Goal: Information Seeking & Learning: Learn about a topic

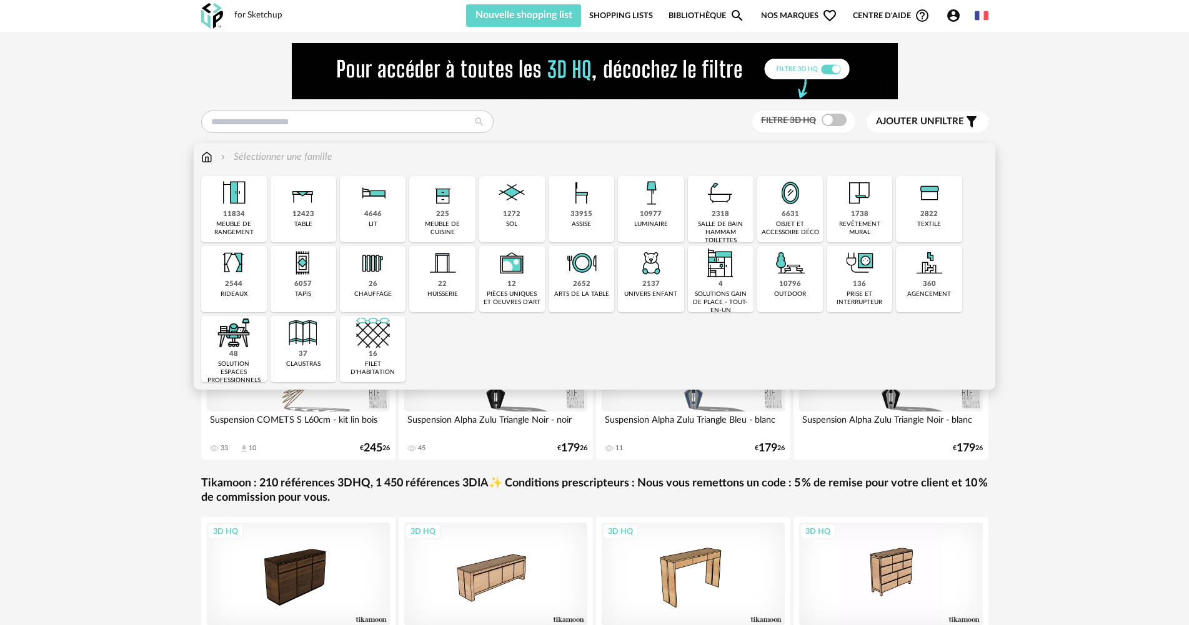
click at [647, 199] on img at bounding box center [651, 193] width 34 height 34
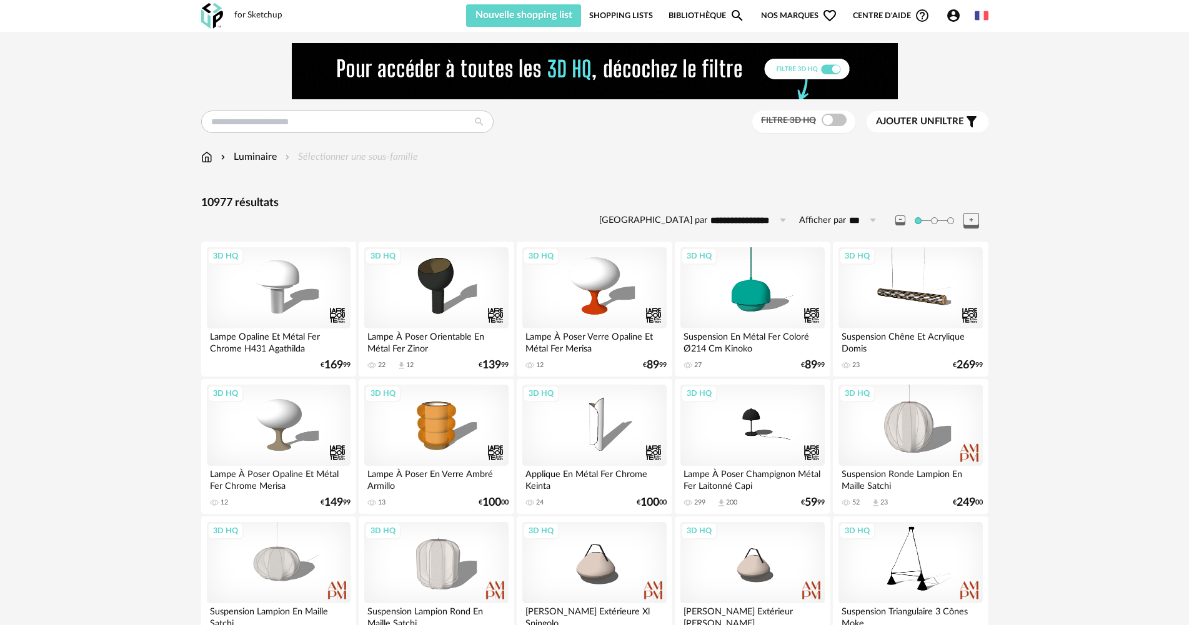
click at [937, 122] on span "Ajouter un filtre" at bounding box center [920, 122] width 88 height 12
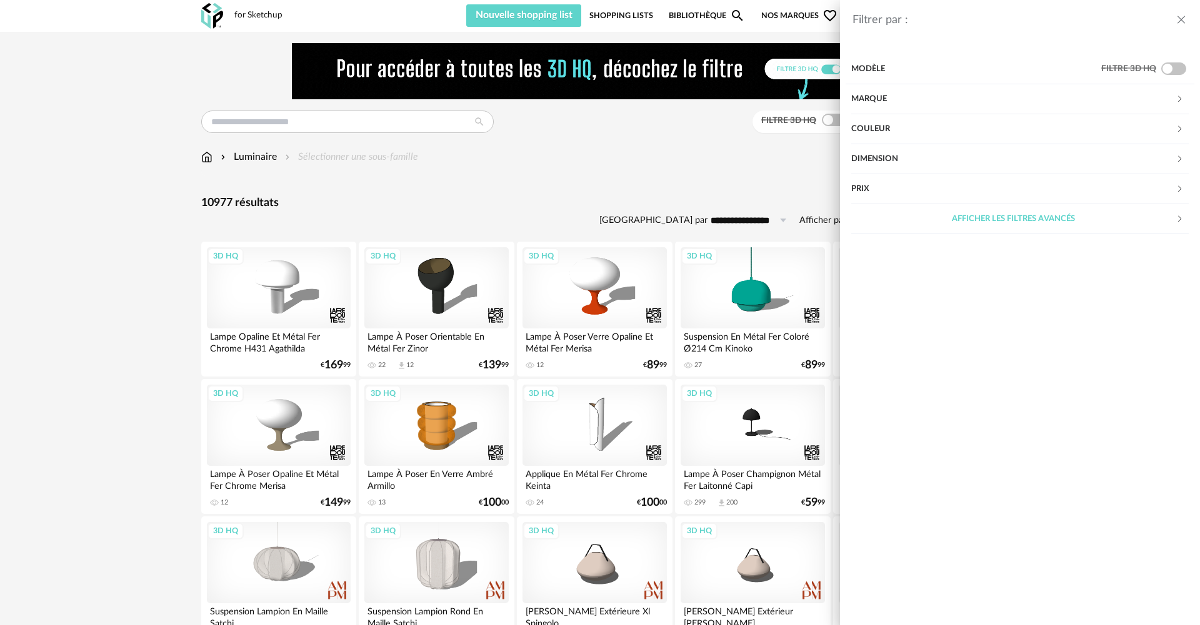
click at [969, 101] on div "Marque" at bounding box center [1013, 99] width 324 height 30
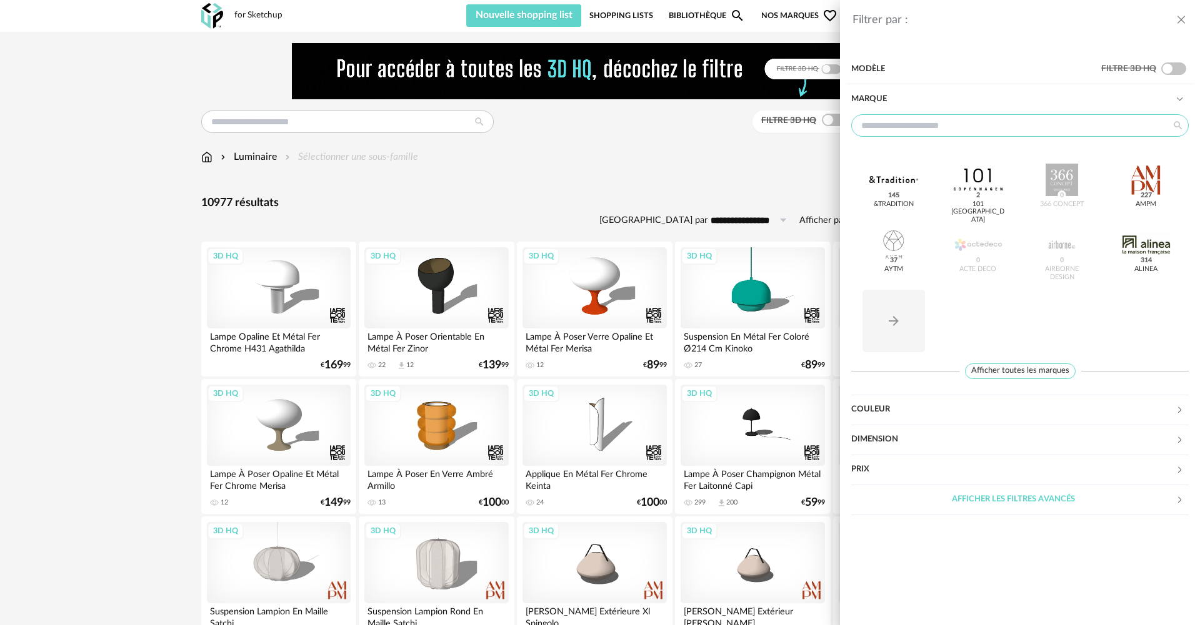
click at [955, 131] on input "text" at bounding box center [1019, 125] width 337 height 22
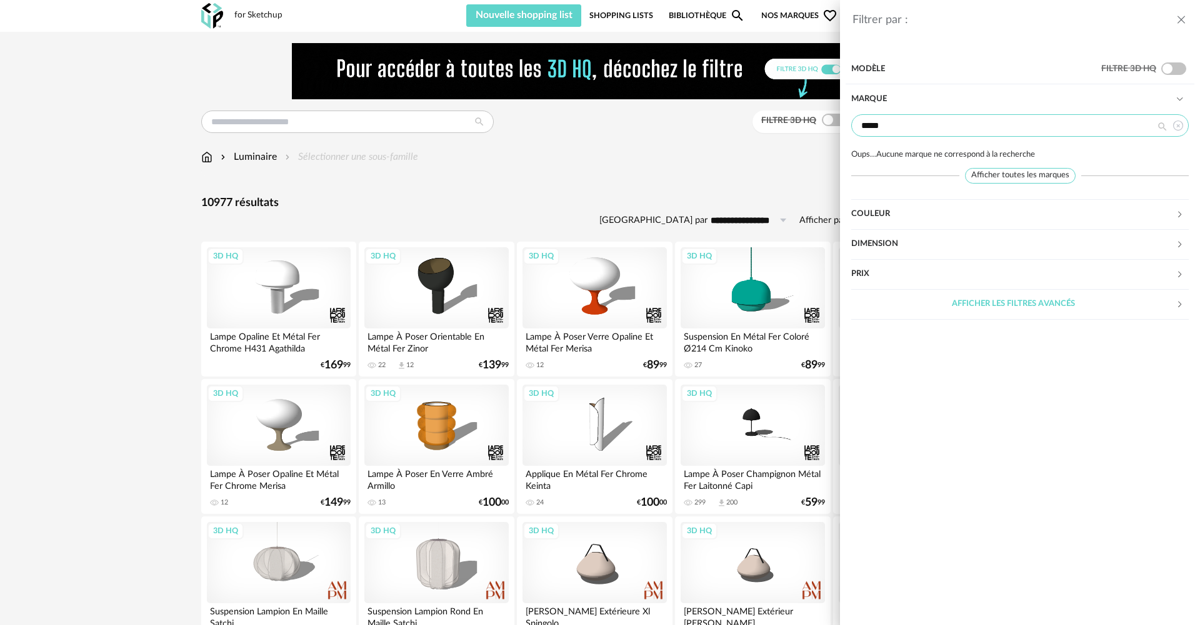
type input "*****"
click at [1180, 20] on icon "close drawer" at bounding box center [1181, 20] width 12 height 12
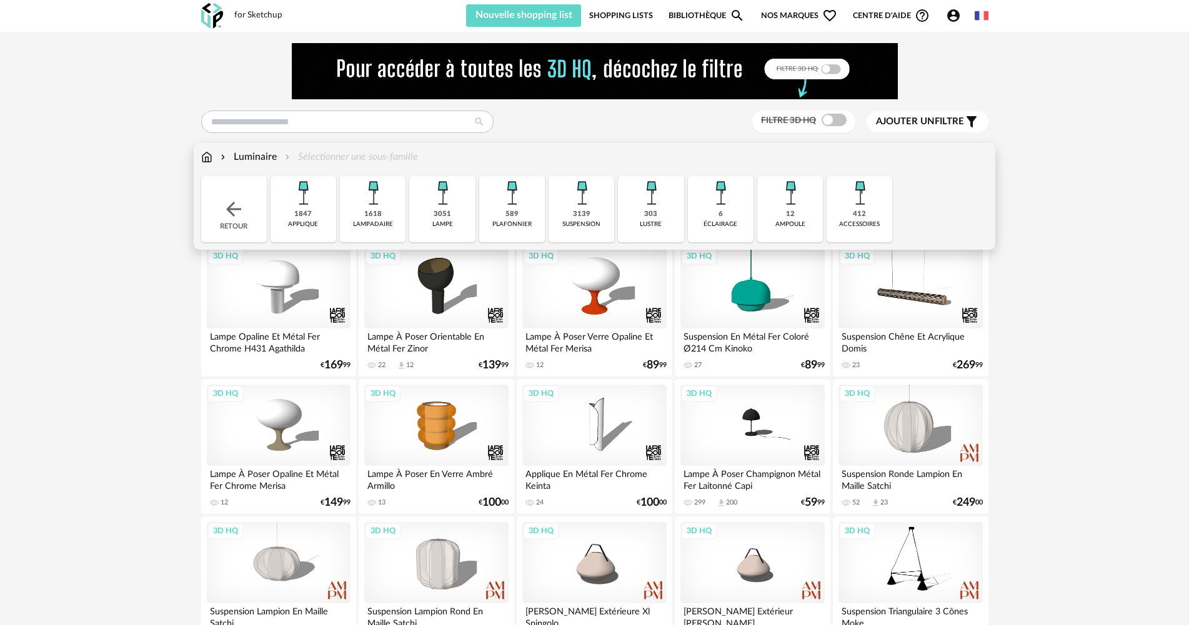
click at [579, 205] on img at bounding box center [582, 193] width 34 height 34
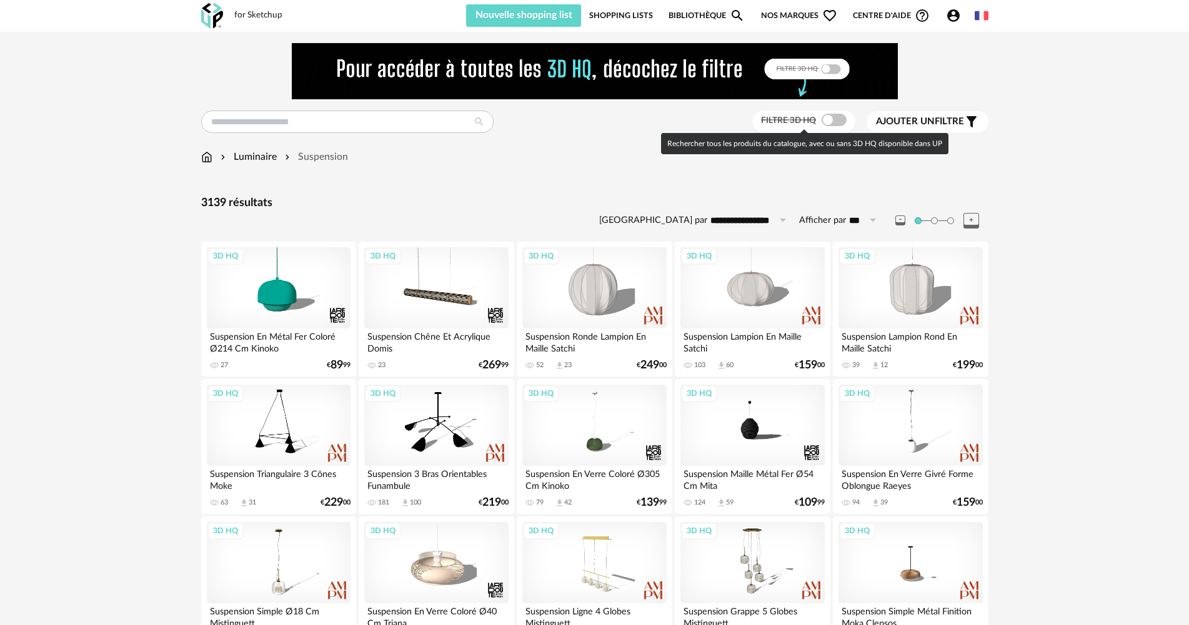
click at [827, 119] on span at bounding box center [834, 120] width 25 height 12
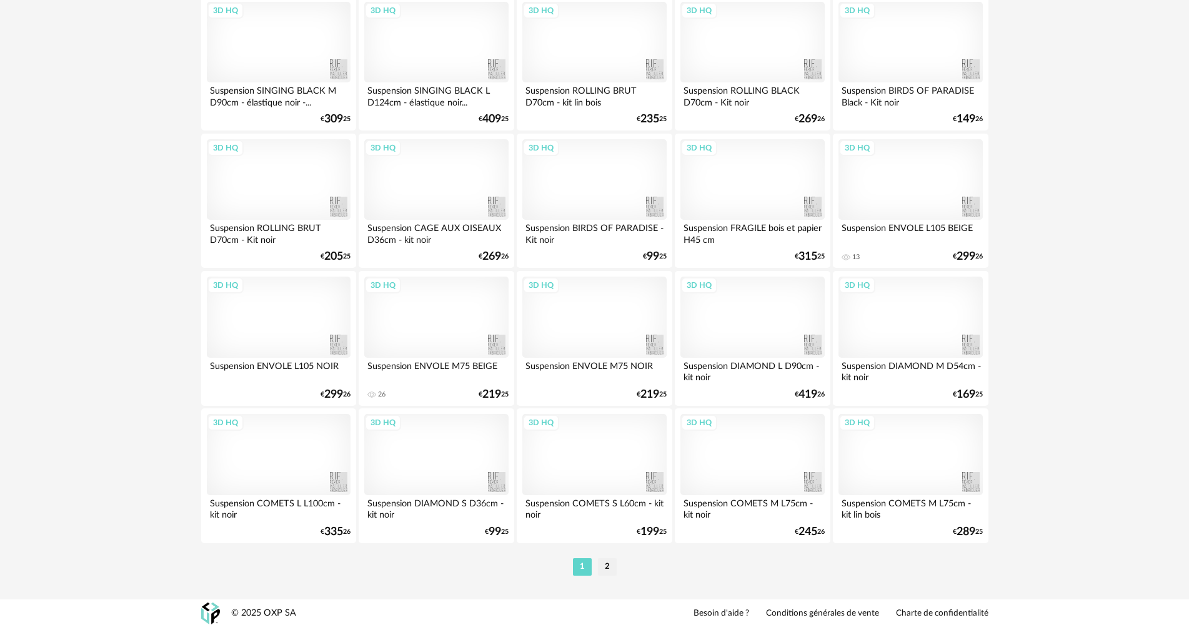
scroll to position [2449, 0]
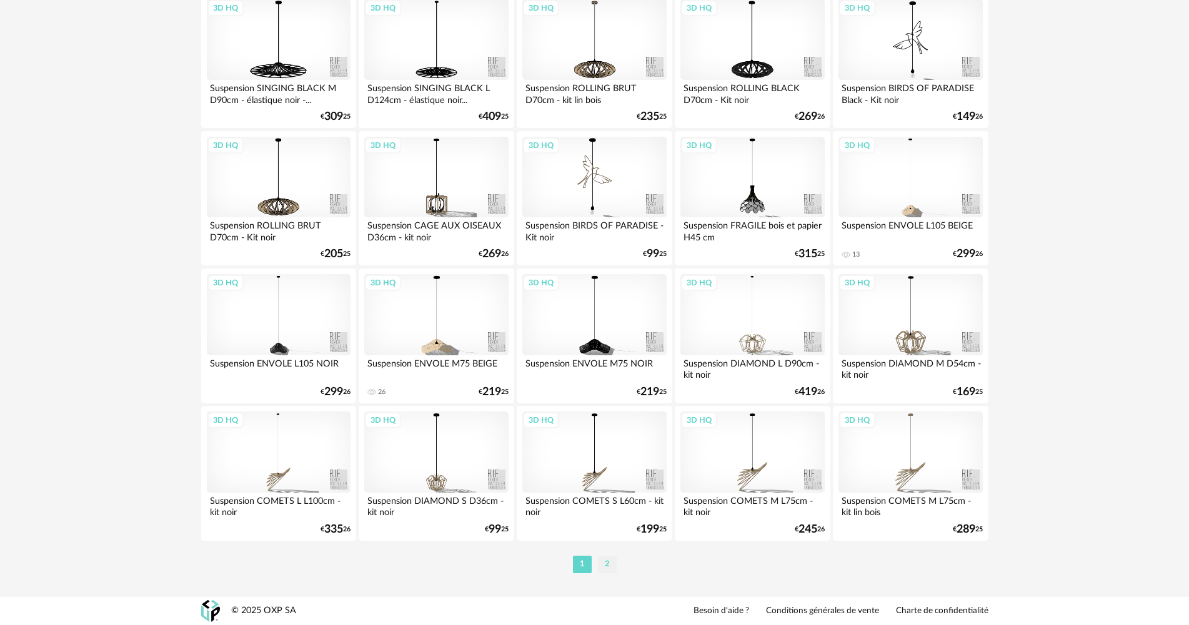
click at [613, 563] on li "2" at bounding box center [607, 564] width 19 height 17
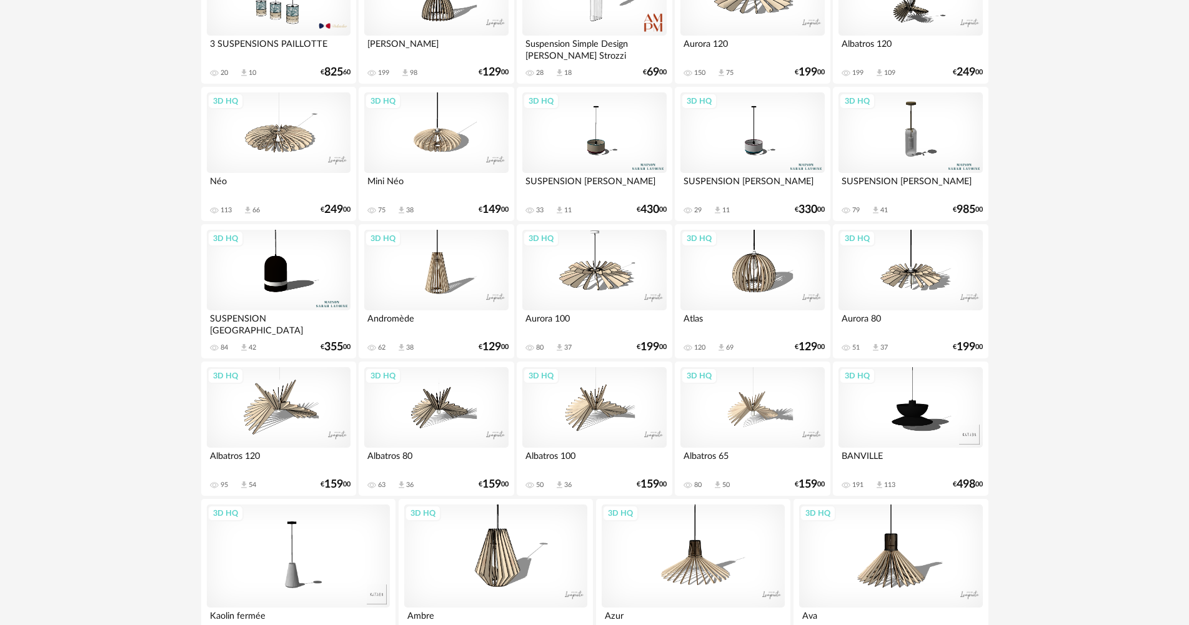
scroll to position [1946, 0]
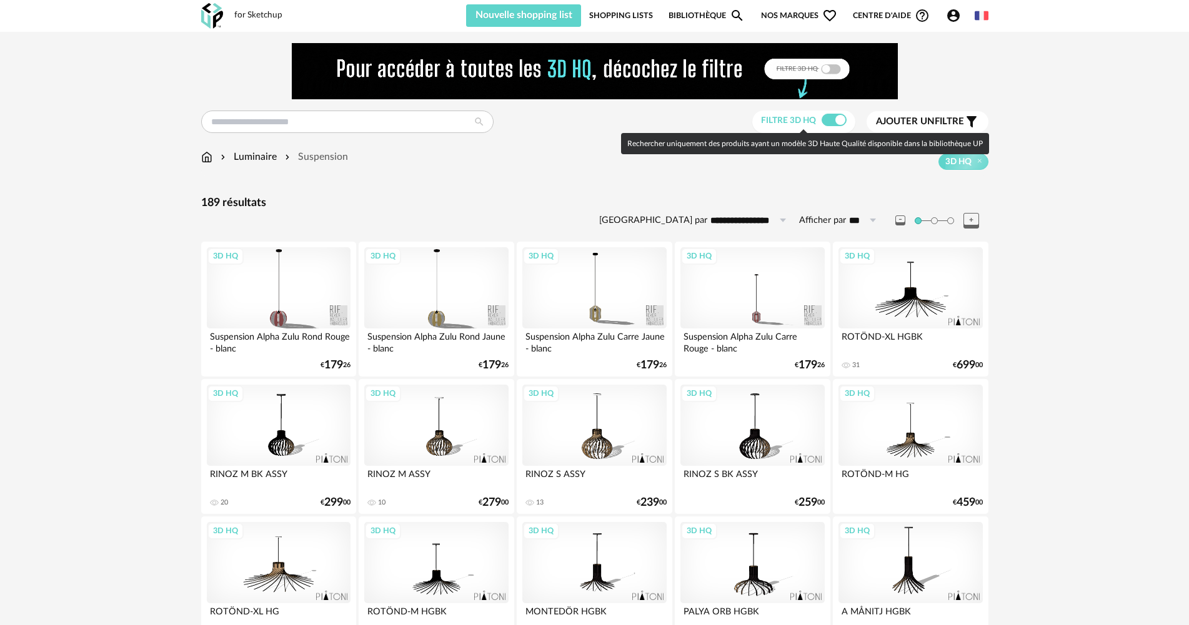
click at [842, 119] on span at bounding box center [834, 120] width 25 height 12
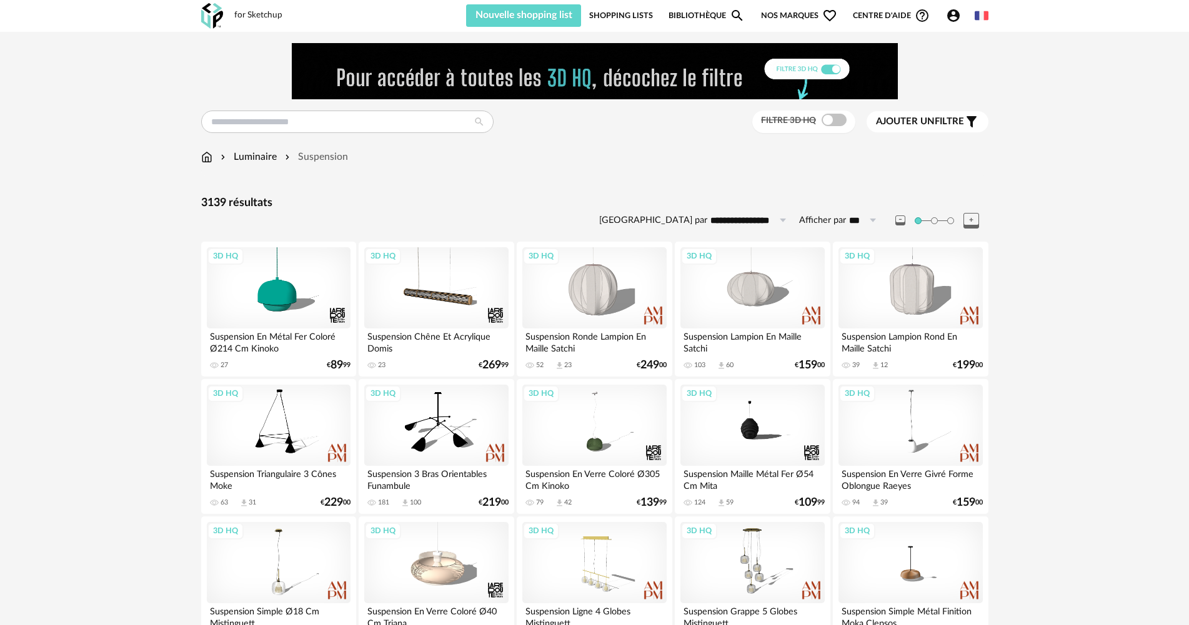
click at [946, 121] on span "Ajouter un filtre" at bounding box center [920, 122] width 88 height 12
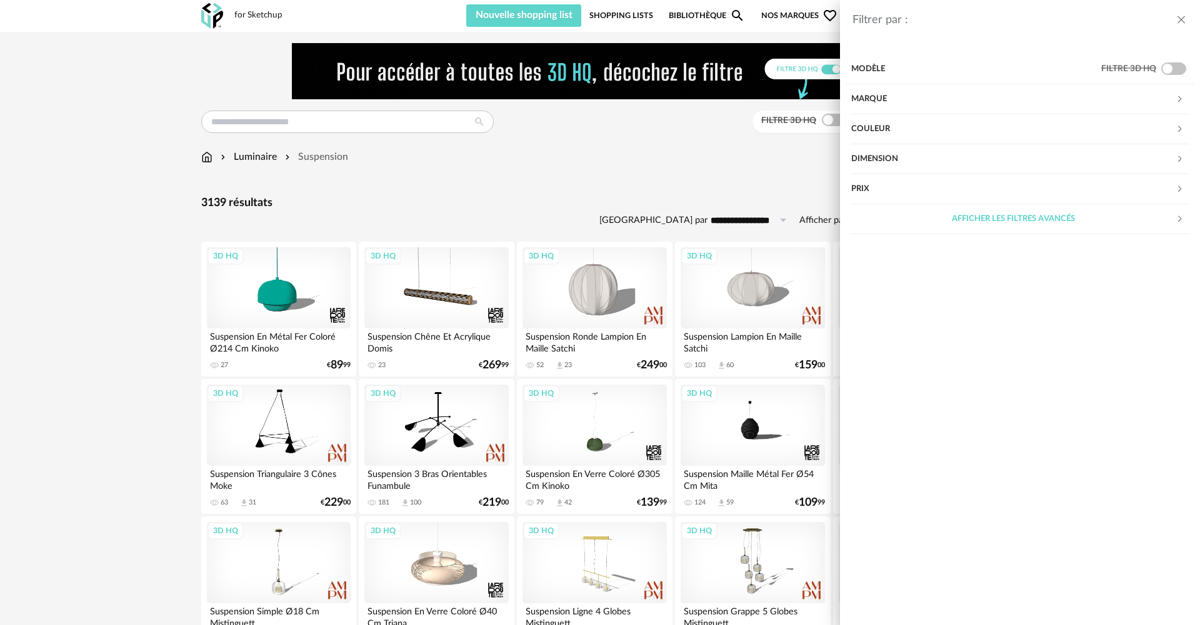
click at [984, 90] on div "Marque" at bounding box center [1013, 99] width 324 height 30
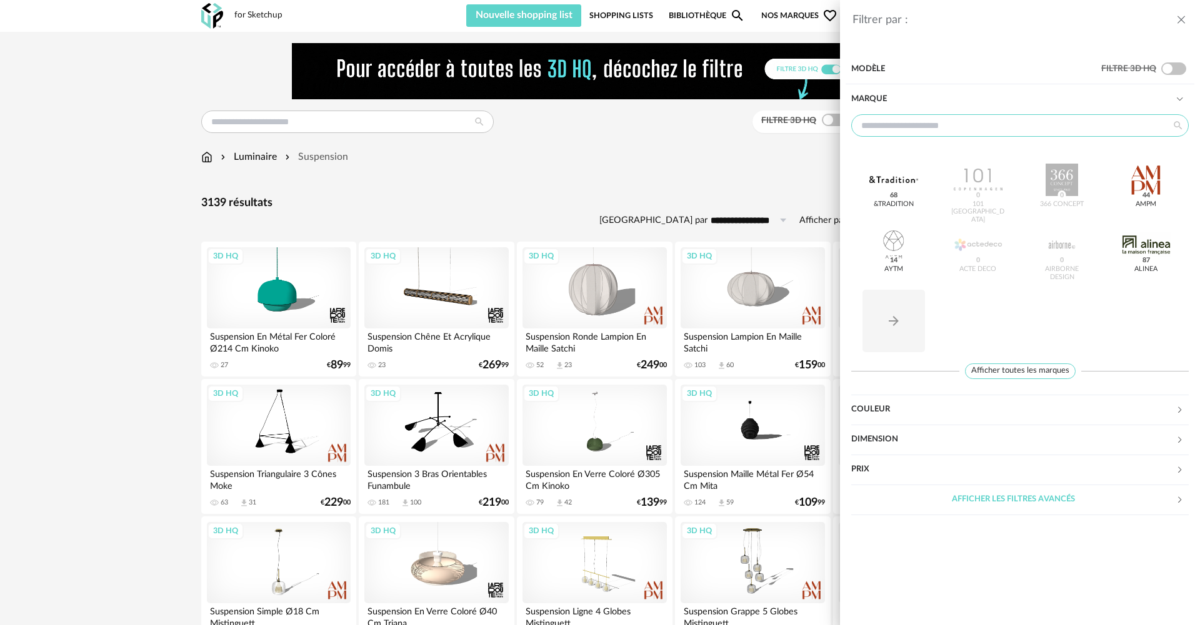
click at [980, 126] on input "text" at bounding box center [1019, 125] width 337 height 22
type input "*"
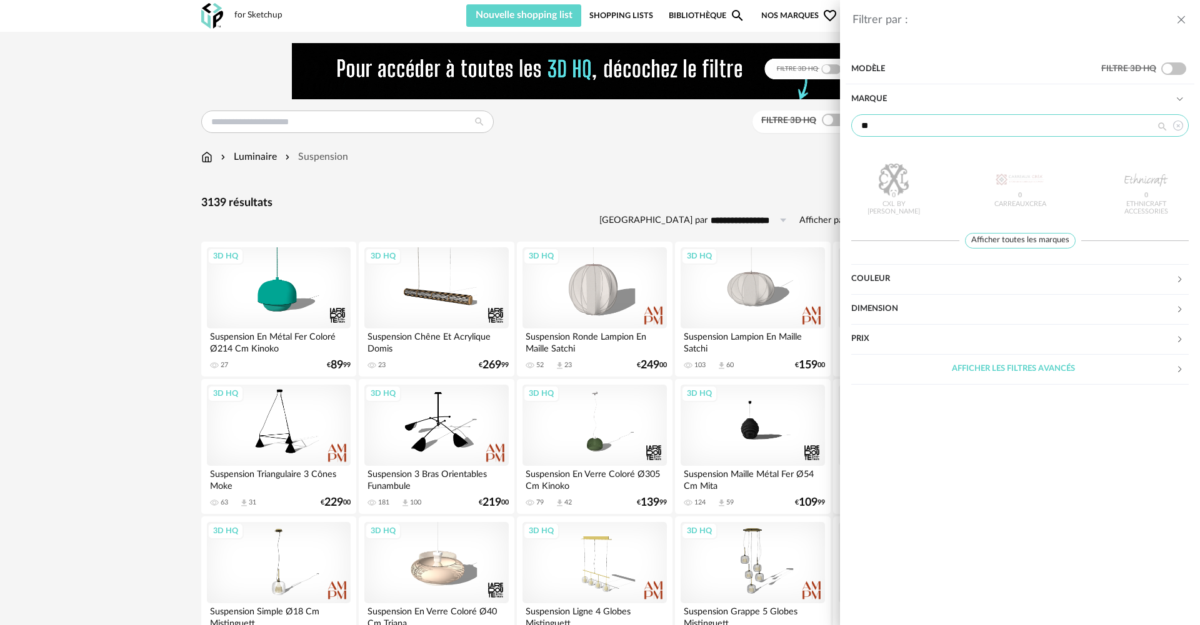
type input "*"
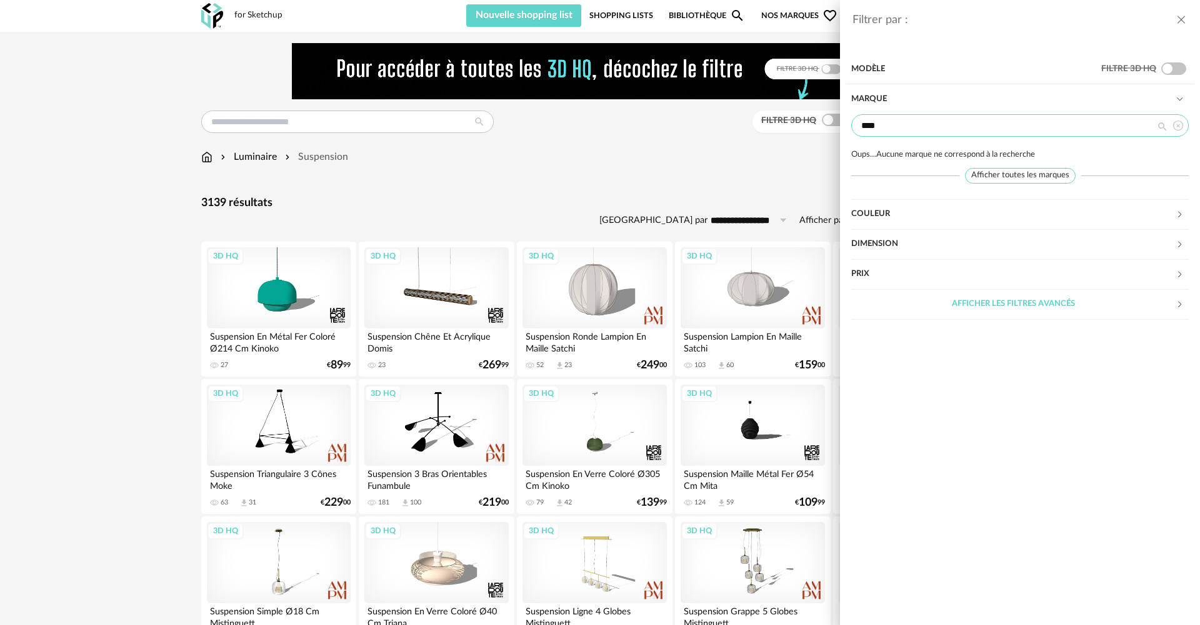
drag, startPoint x: 894, startPoint y: 120, endPoint x: 822, endPoint y: 128, distance: 72.9
click at [822, 128] on div "Filtrer par : Modèle Filtre 3D HQ Marque **** Oups…Aucune marque ne correspond …" at bounding box center [600, 312] width 1200 height 625
type input "****"
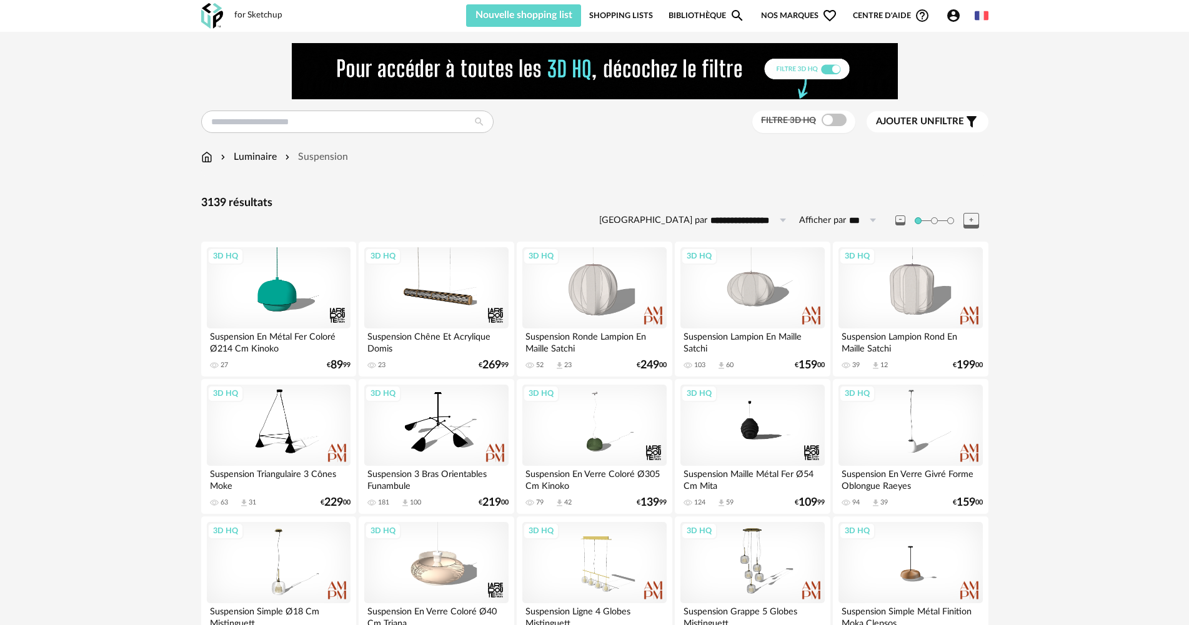
click at [845, 174] on div "Luminaire Suspension" at bounding box center [594, 163] width 787 height 26
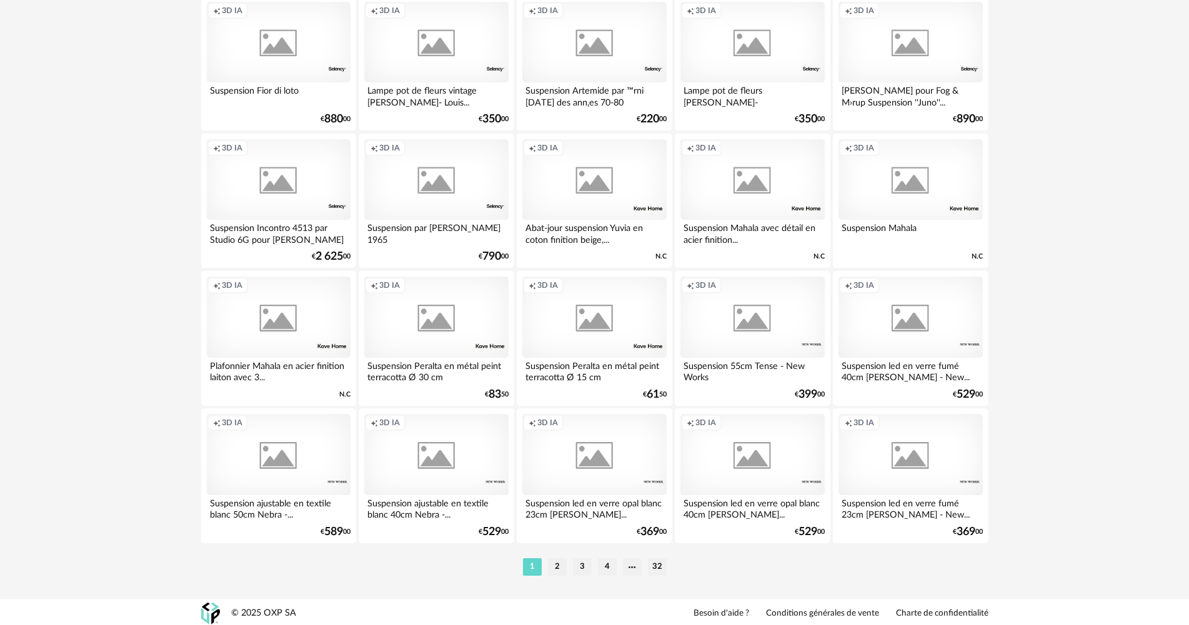
scroll to position [2449, 0]
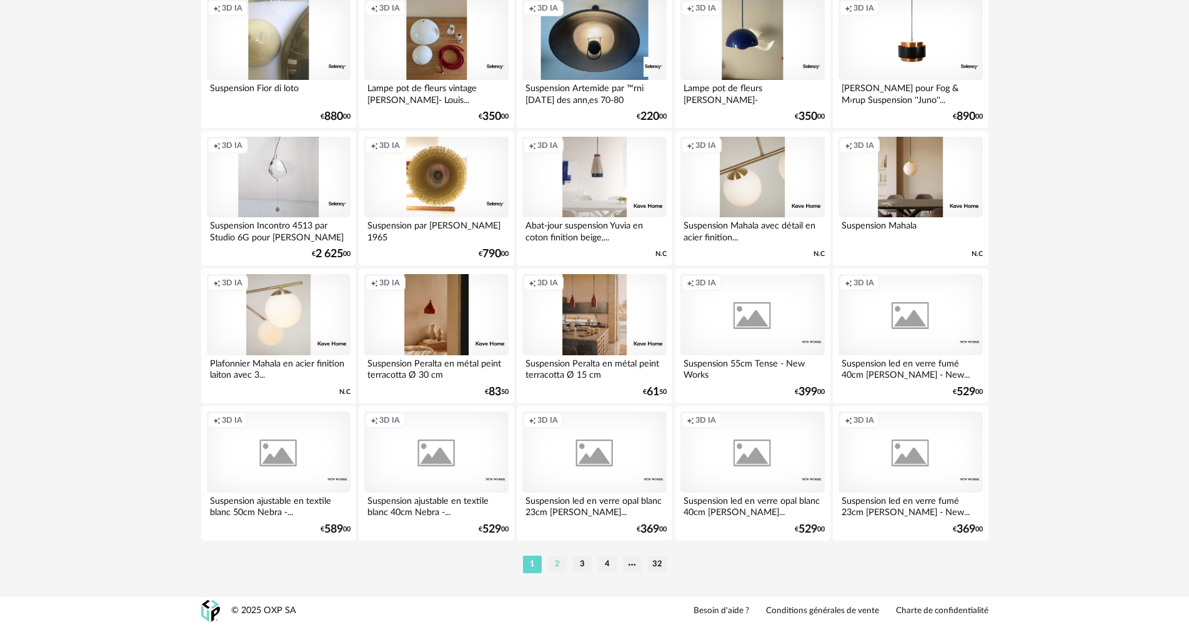
click at [557, 568] on li "2" at bounding box center [557, 564] width 19 height 17
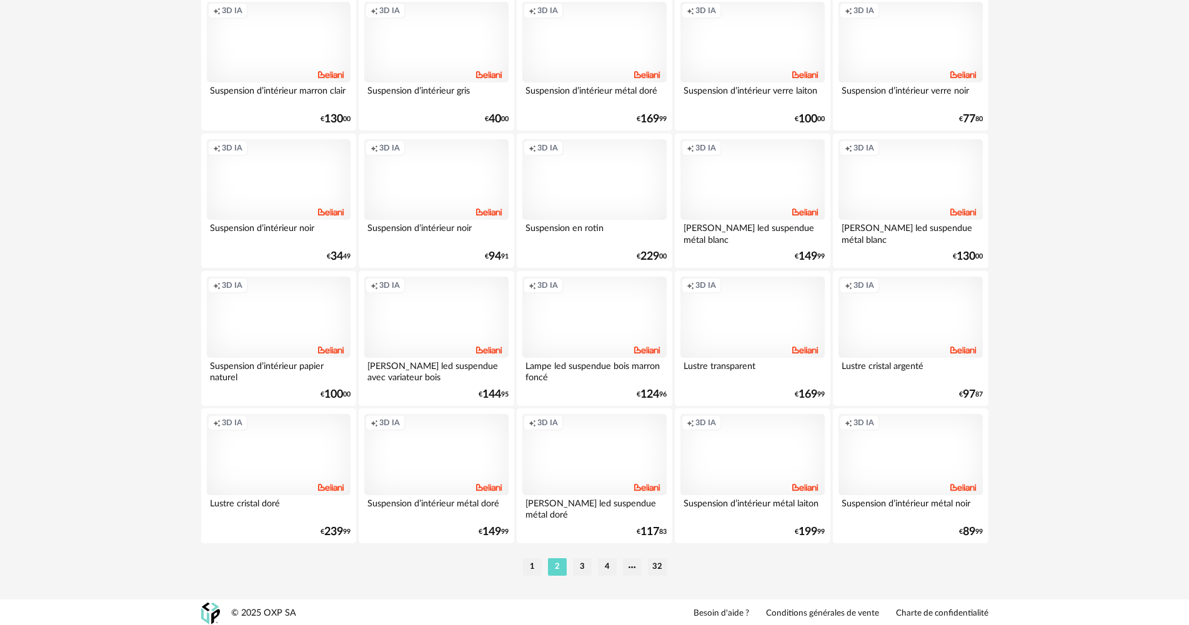
scroll to position [2449, 0]
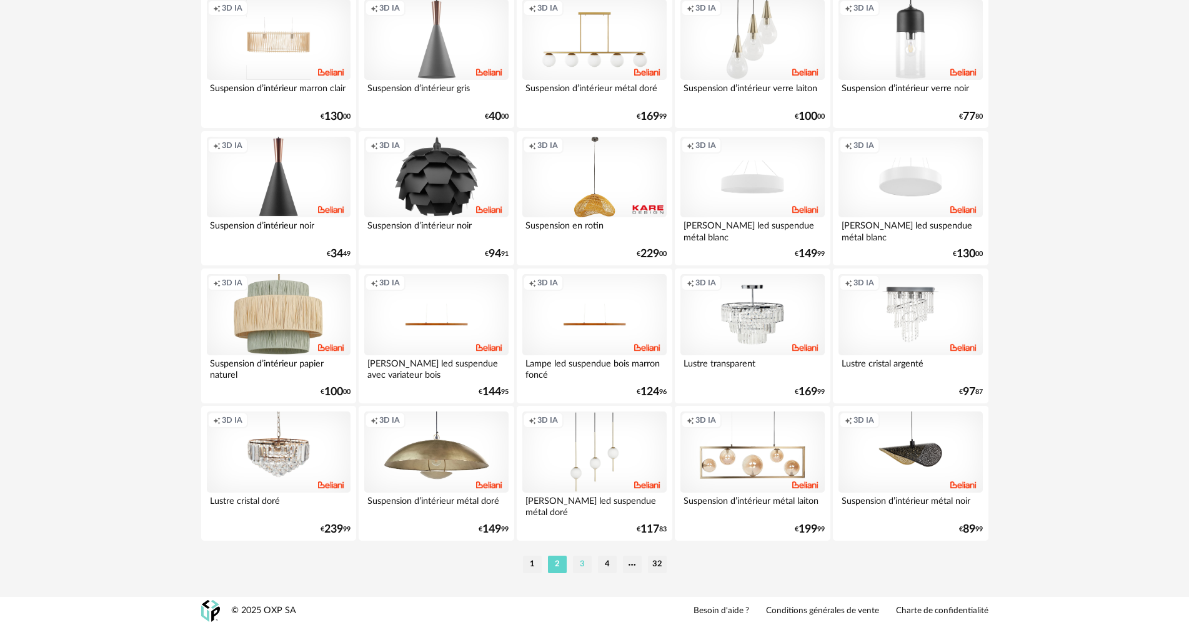
click at [582, 566] on li "3" at bounding box center [582, 564] width 19 height 17
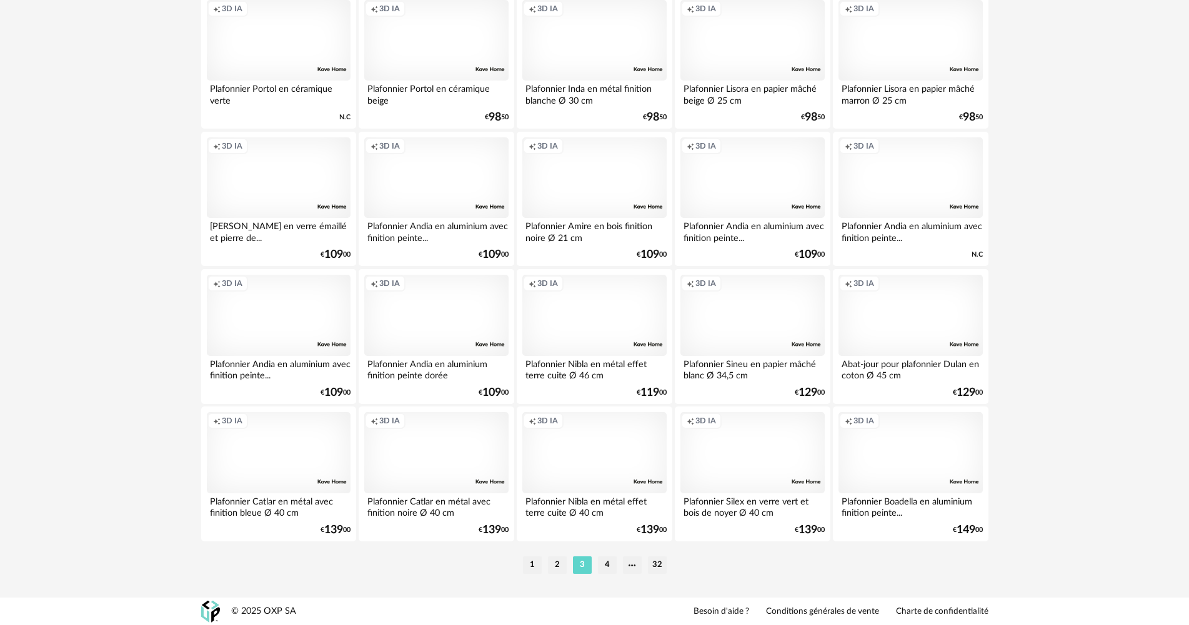
scroll to position [2449, 0]
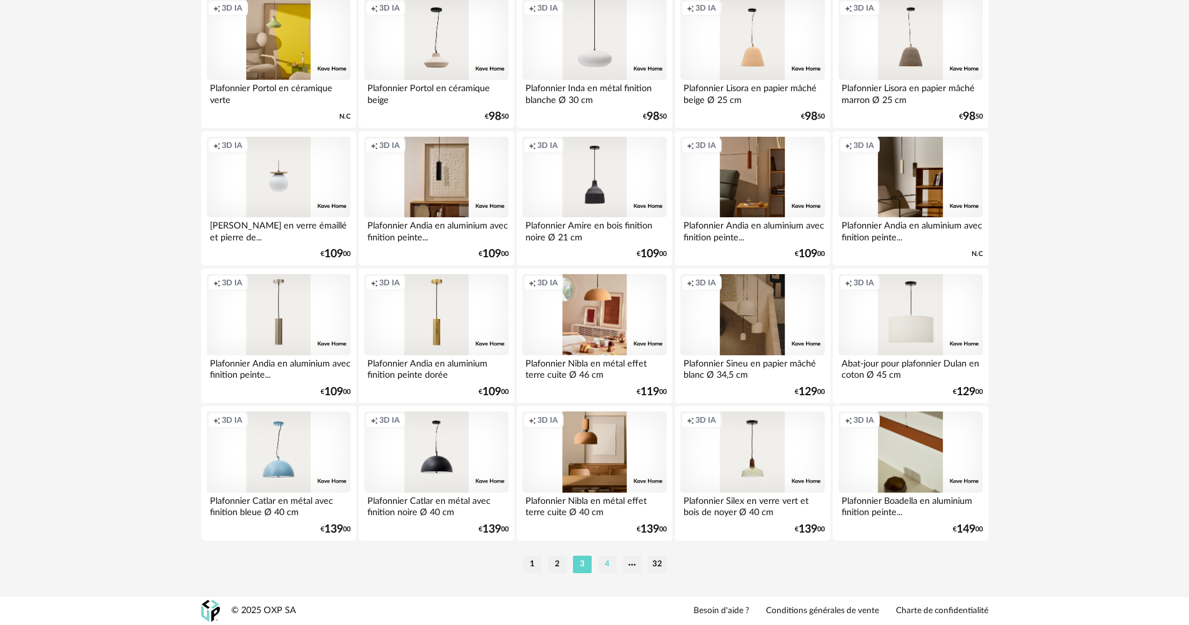
click at [607, 565] on li "4" at bounding box center [607, 564] width 19 height 17
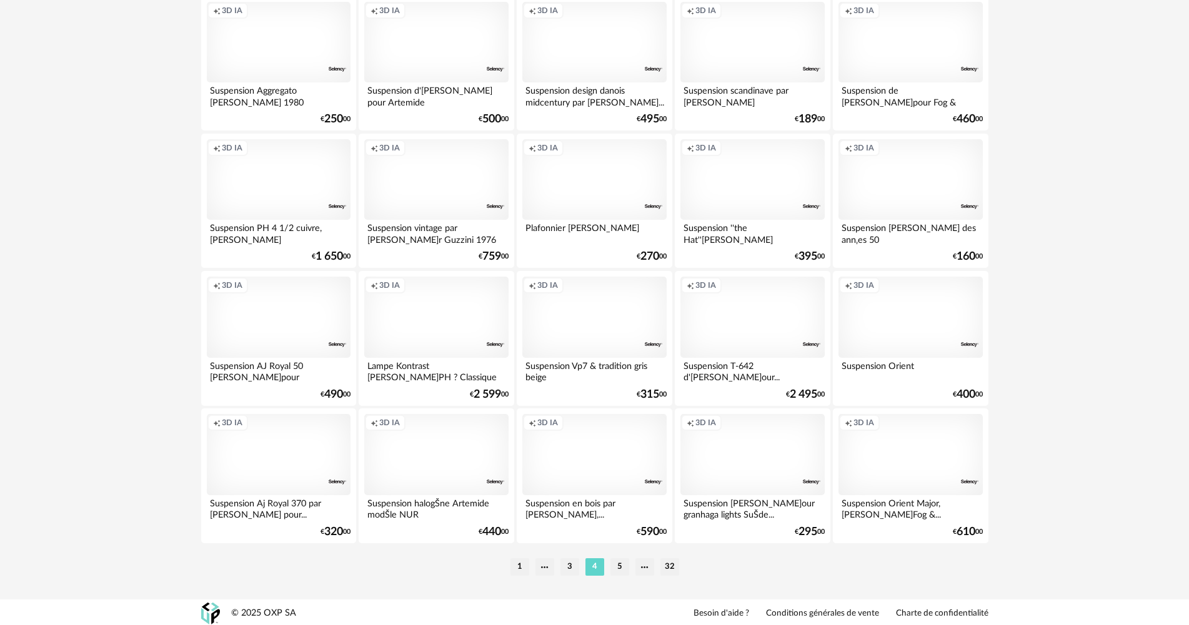
scroll to position [2449, 0]
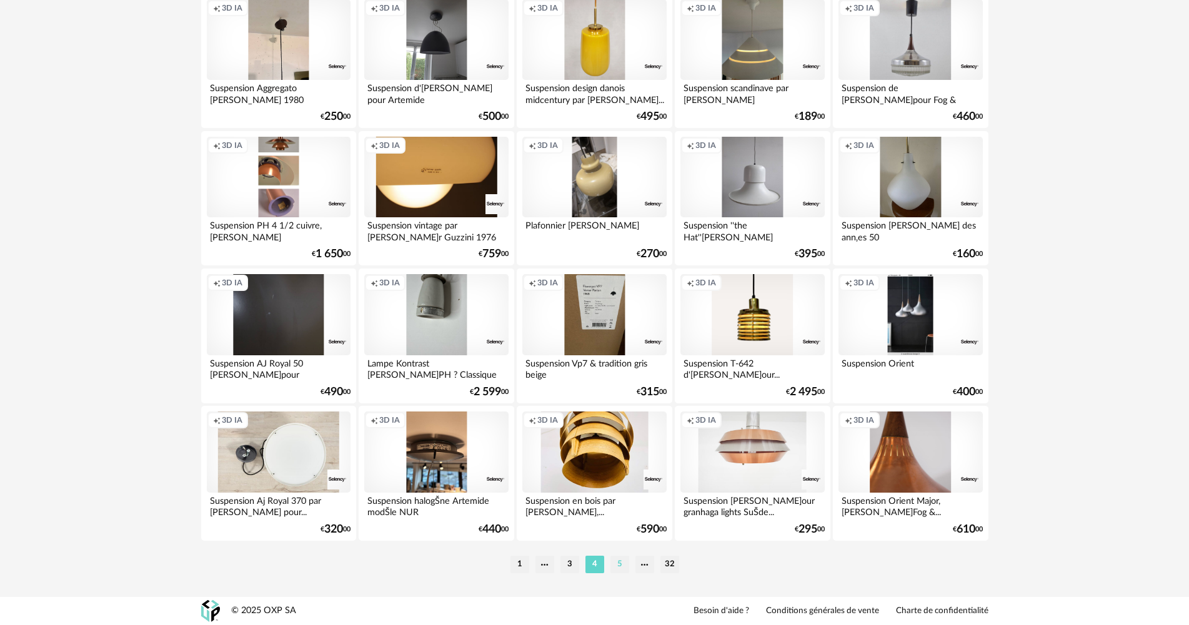
click at [615, 566] on li "5" at bounding box center [619, 564] width 19 height 17
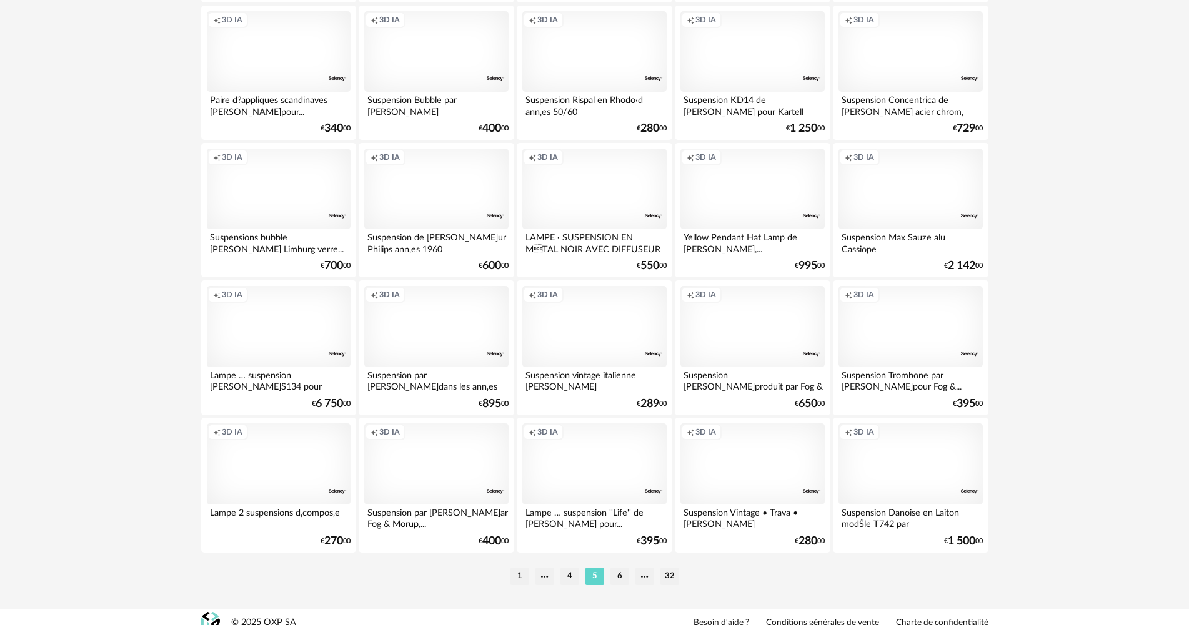
scroll to position [2449, 0]
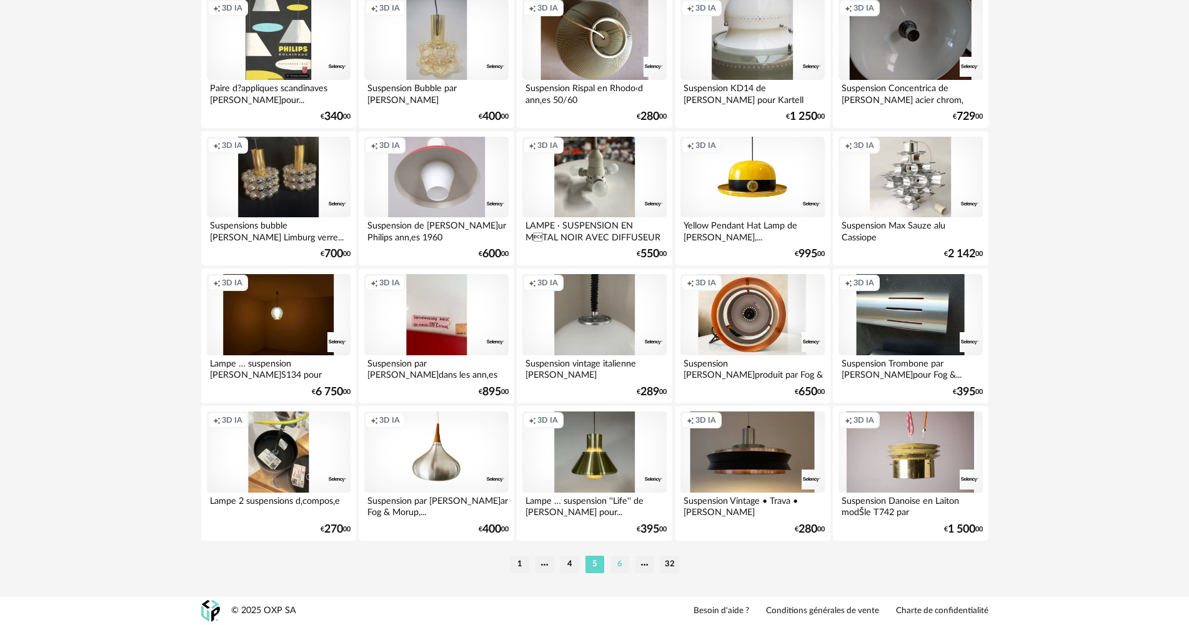
click at [615, 568] on li "6" at bounding box center [619, 564] width 19 height 17
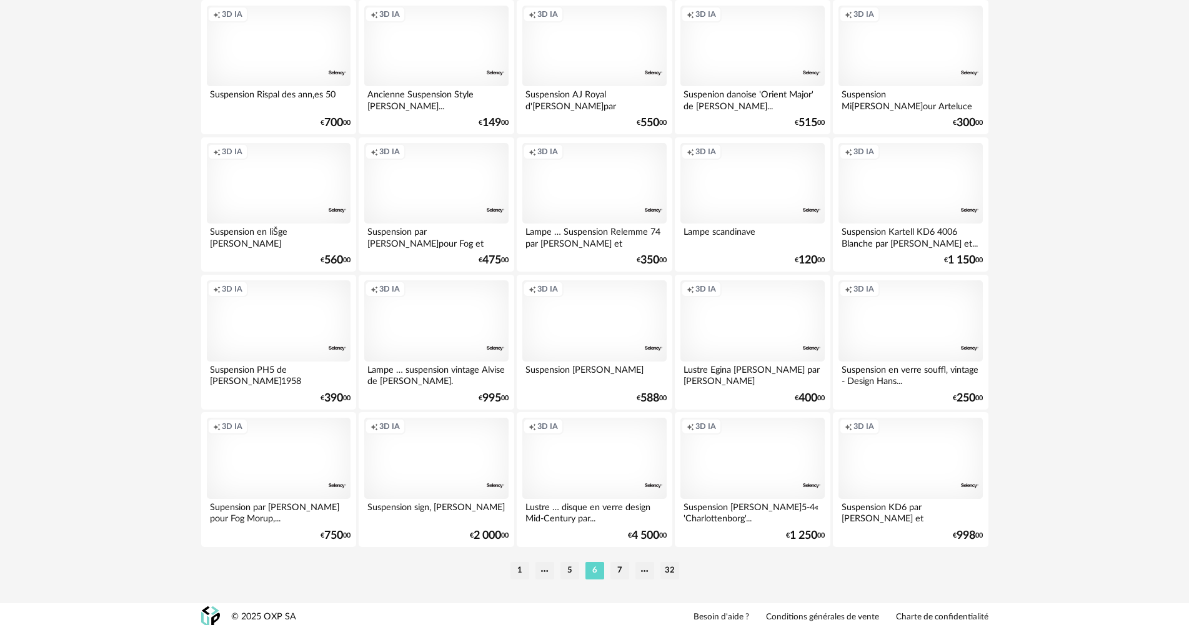
scroll to position [2449, 0]
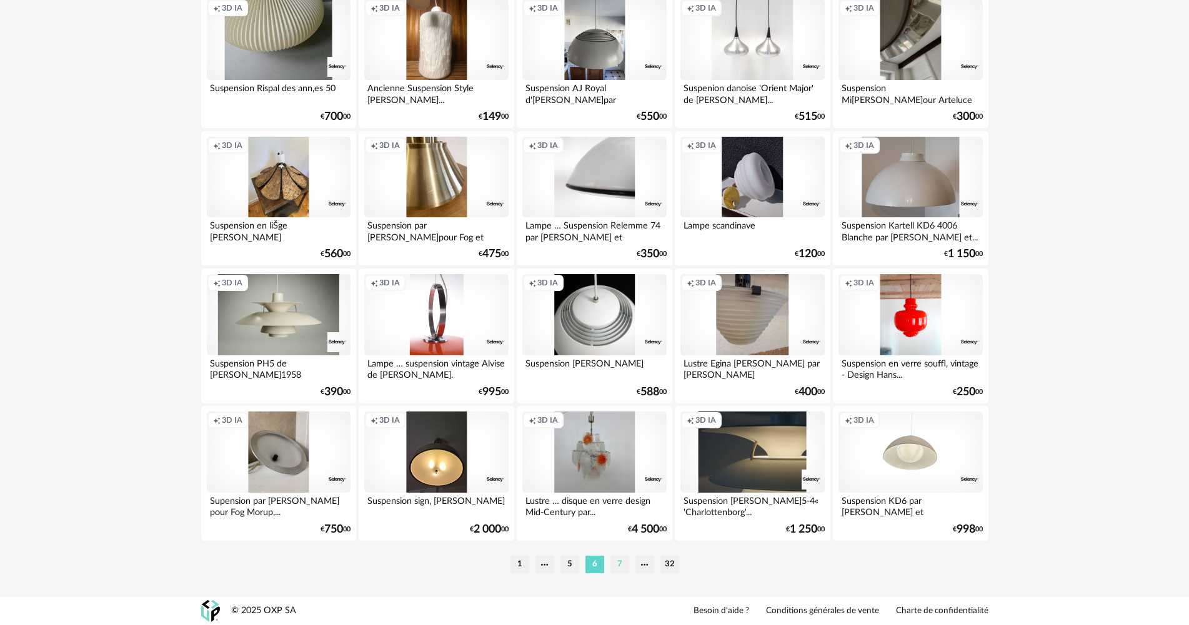
click at [610, 562] on li "7" at bounding box center [619, 564] width 19 height 17
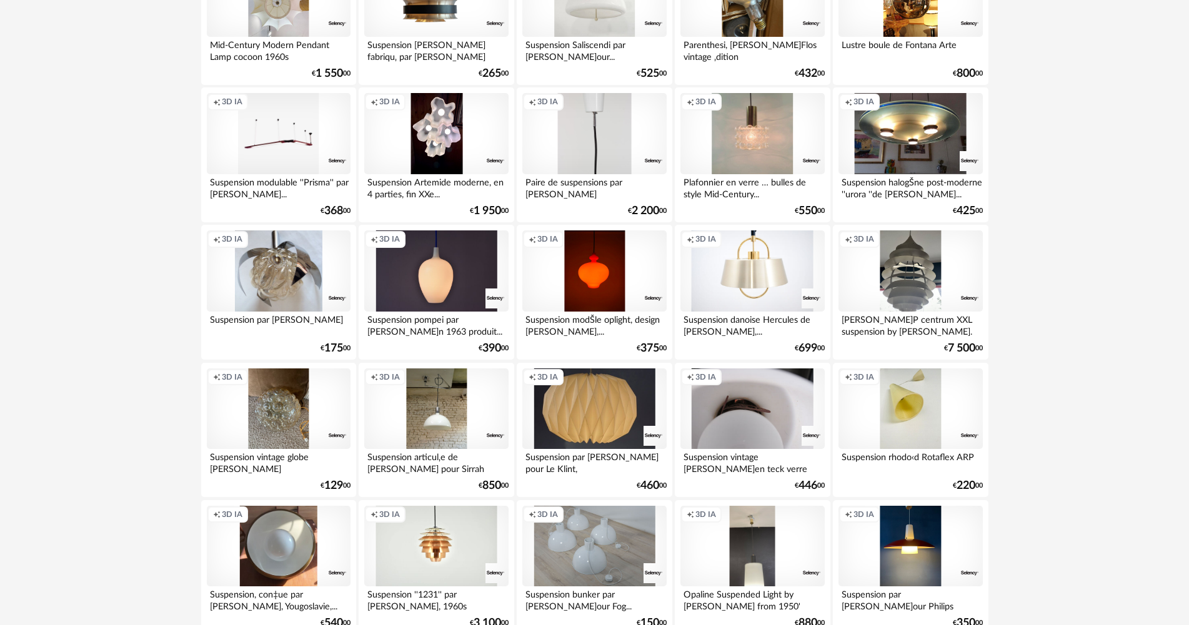
scroll to position [1750, 0]
